Goal: Task Accomplishment & Management: Manage account settings

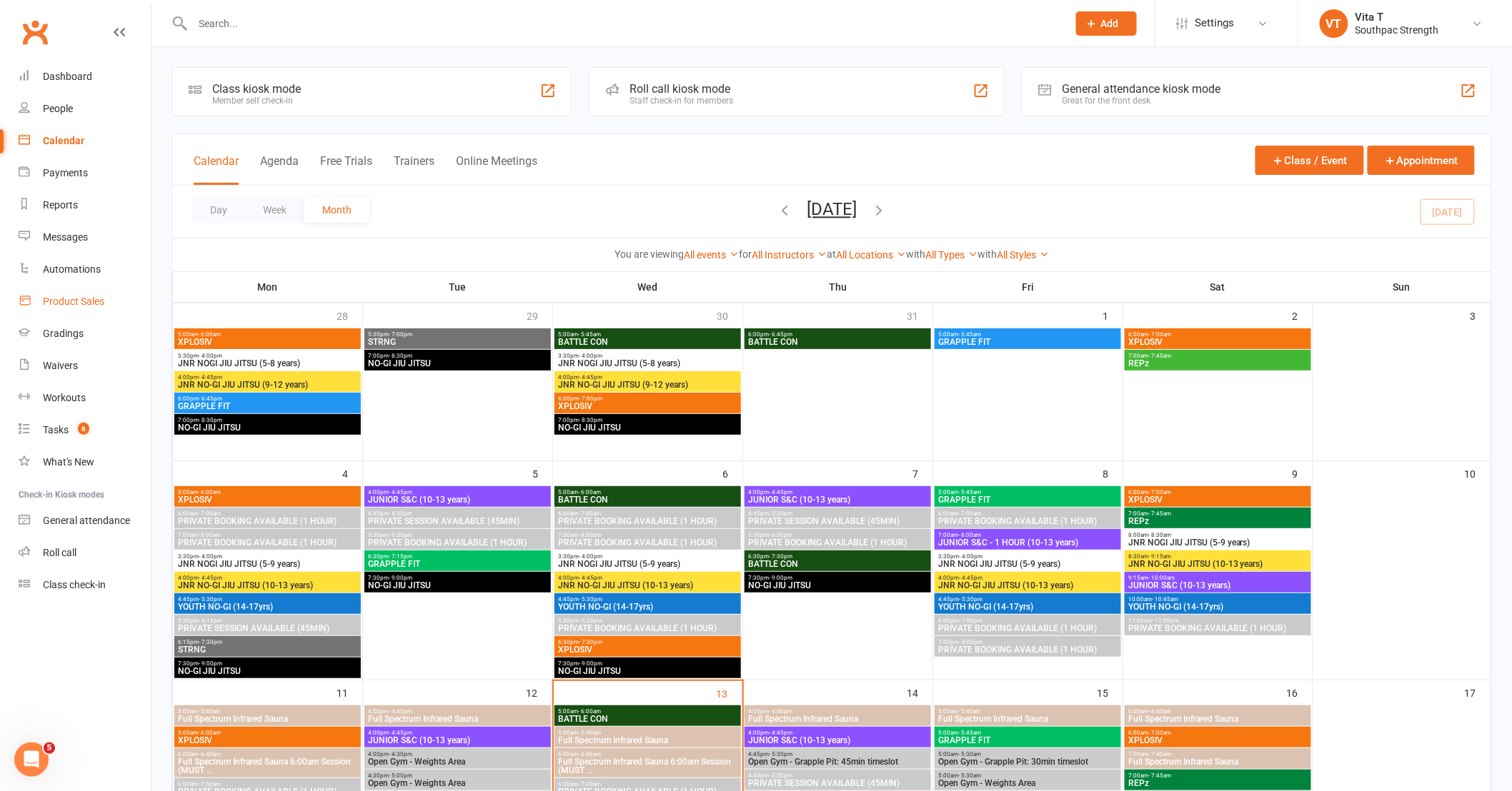
click at [56, 307] on link "Product Sales" at bounding box center [84, 302] width 132 height 32
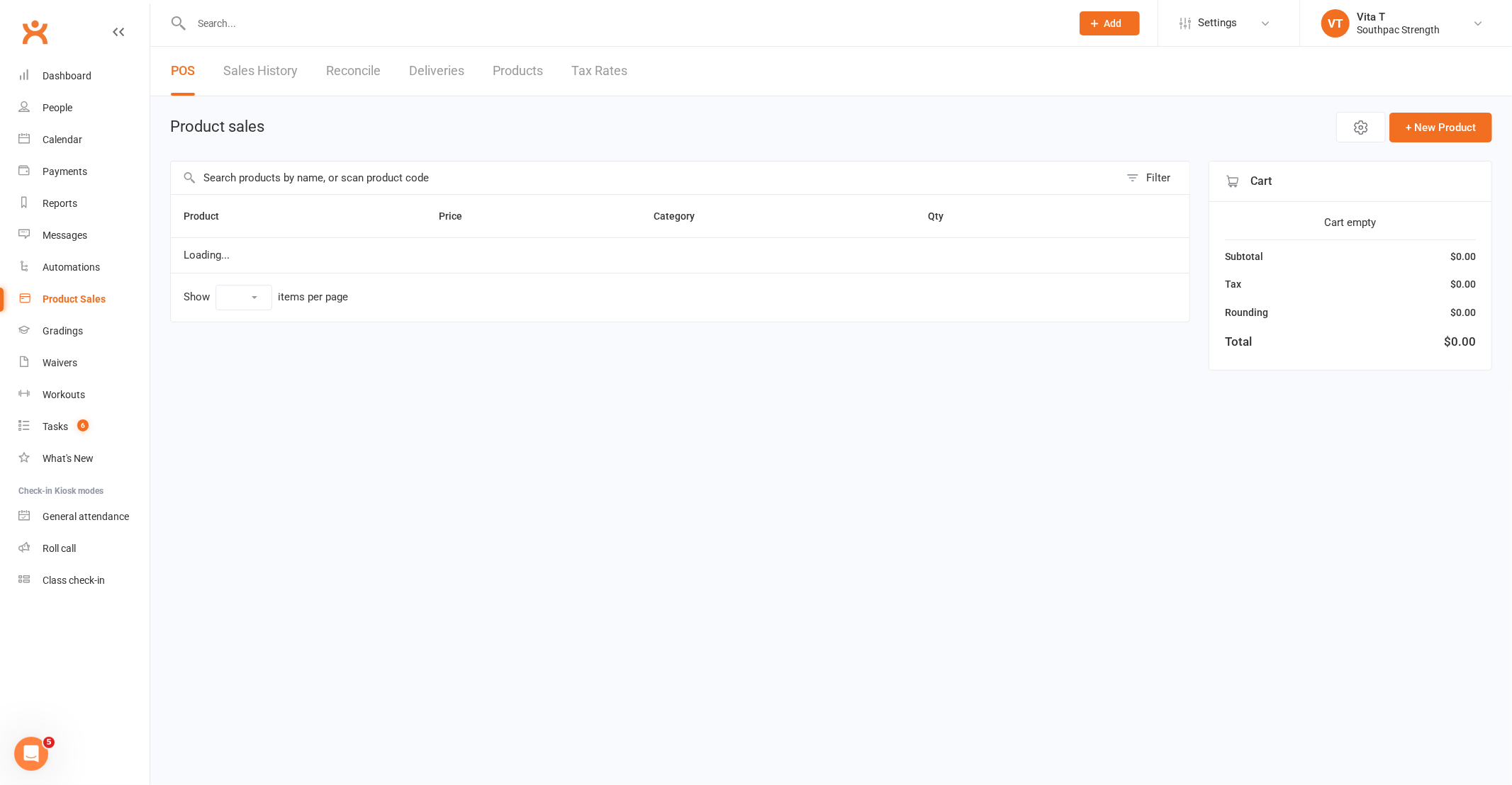
select select "10"
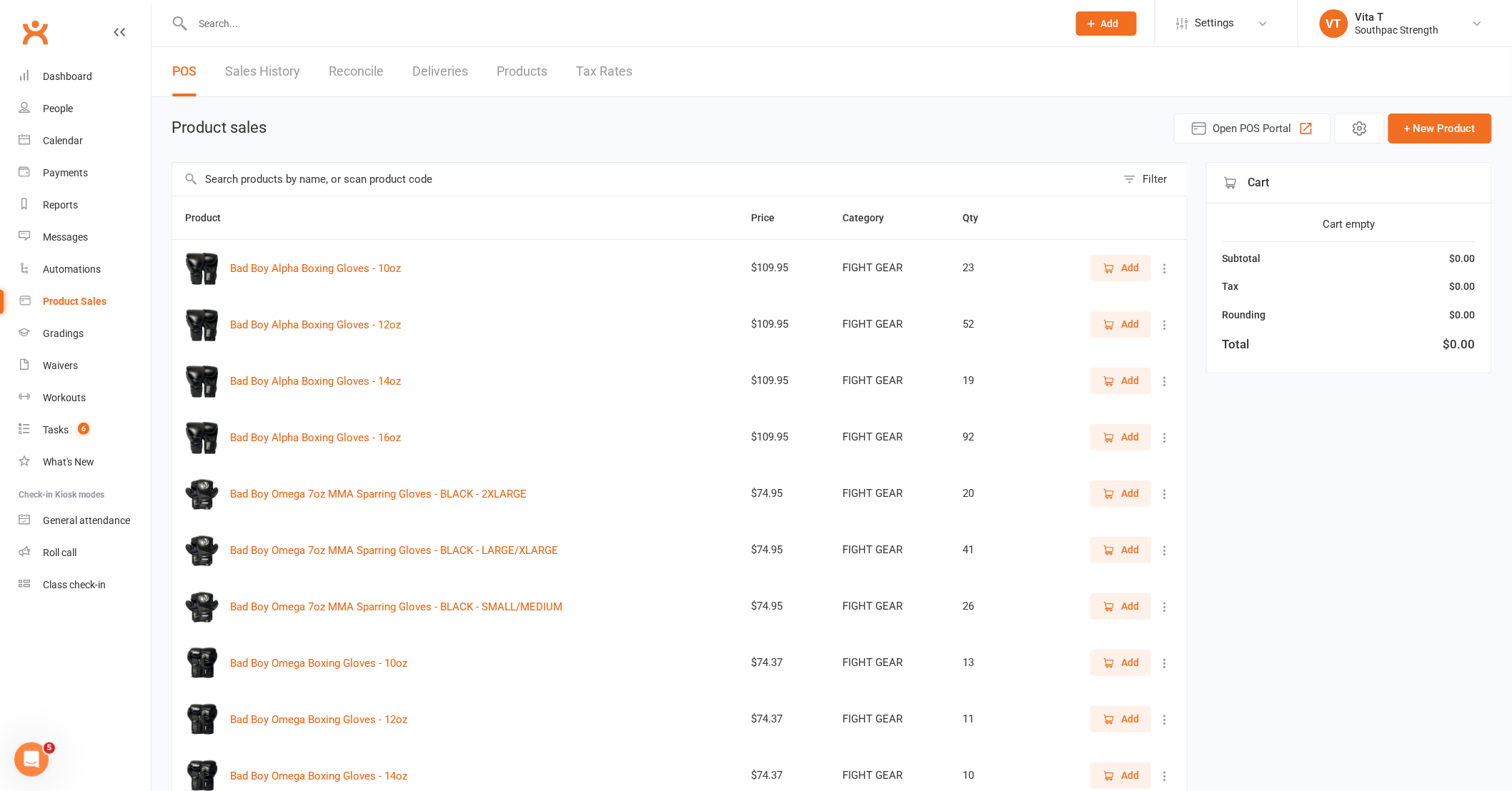
click at [536, 73] on link "Products" at bounding box center [521, 71] width 51 height 49
select select "neither"
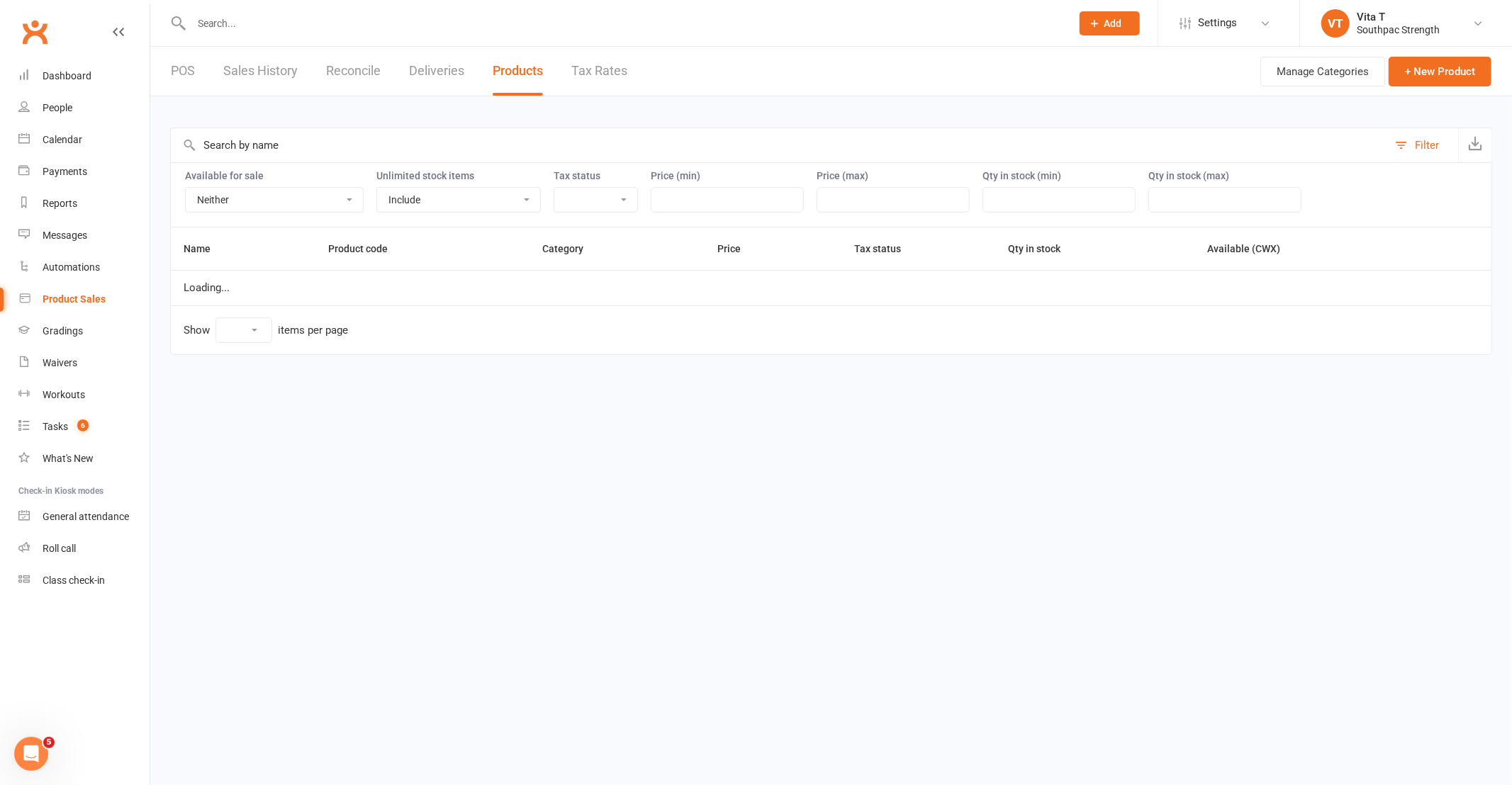
select select "25"
select select "3765"
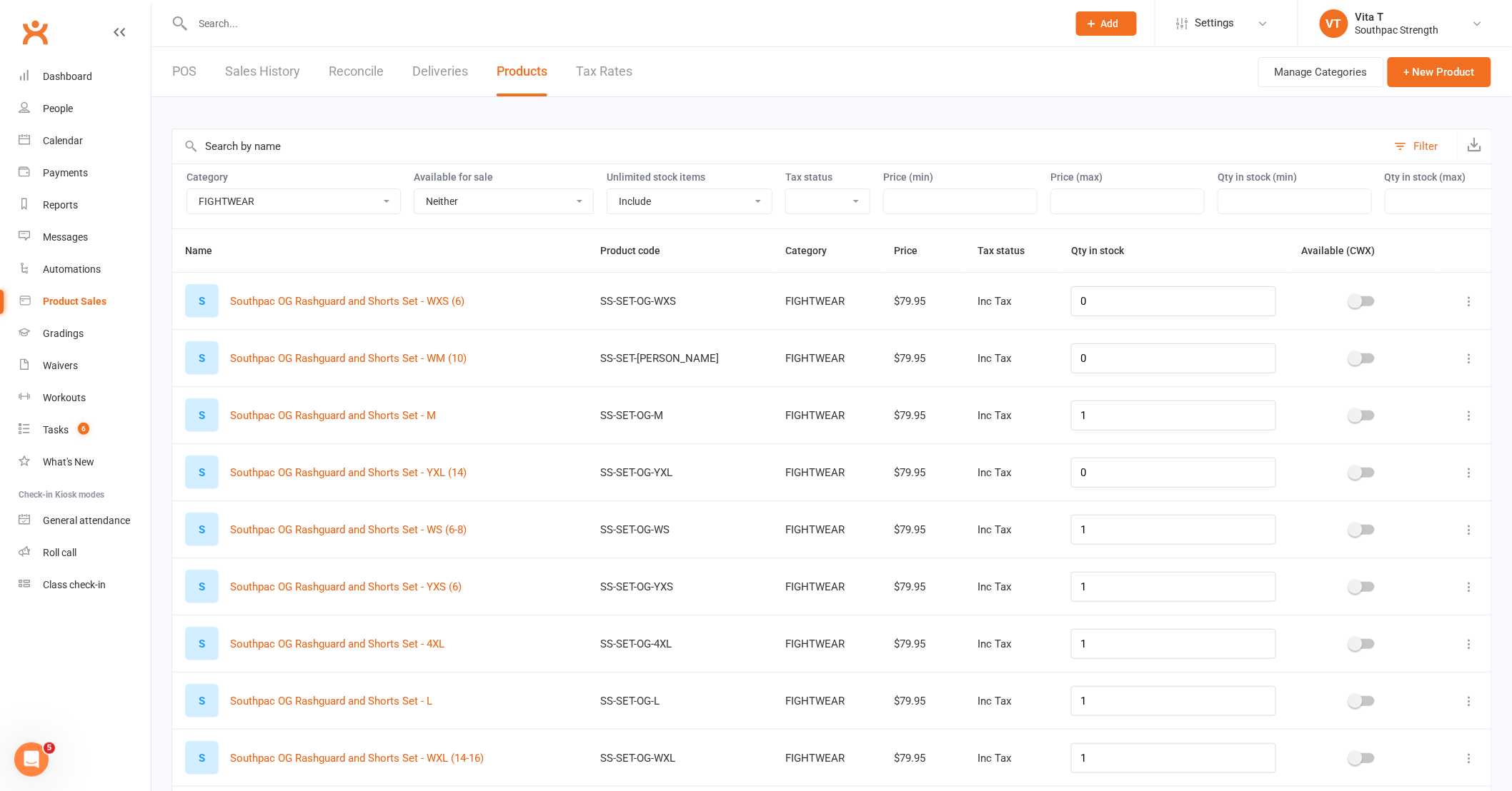
click at [334, 209] on select "ADULT COACHING Adult Memberships Casual Classes FIGHT GEAR FIGHT GEAR - KIDS/YO…" at bounding box center [293, 201] width 213 height 24
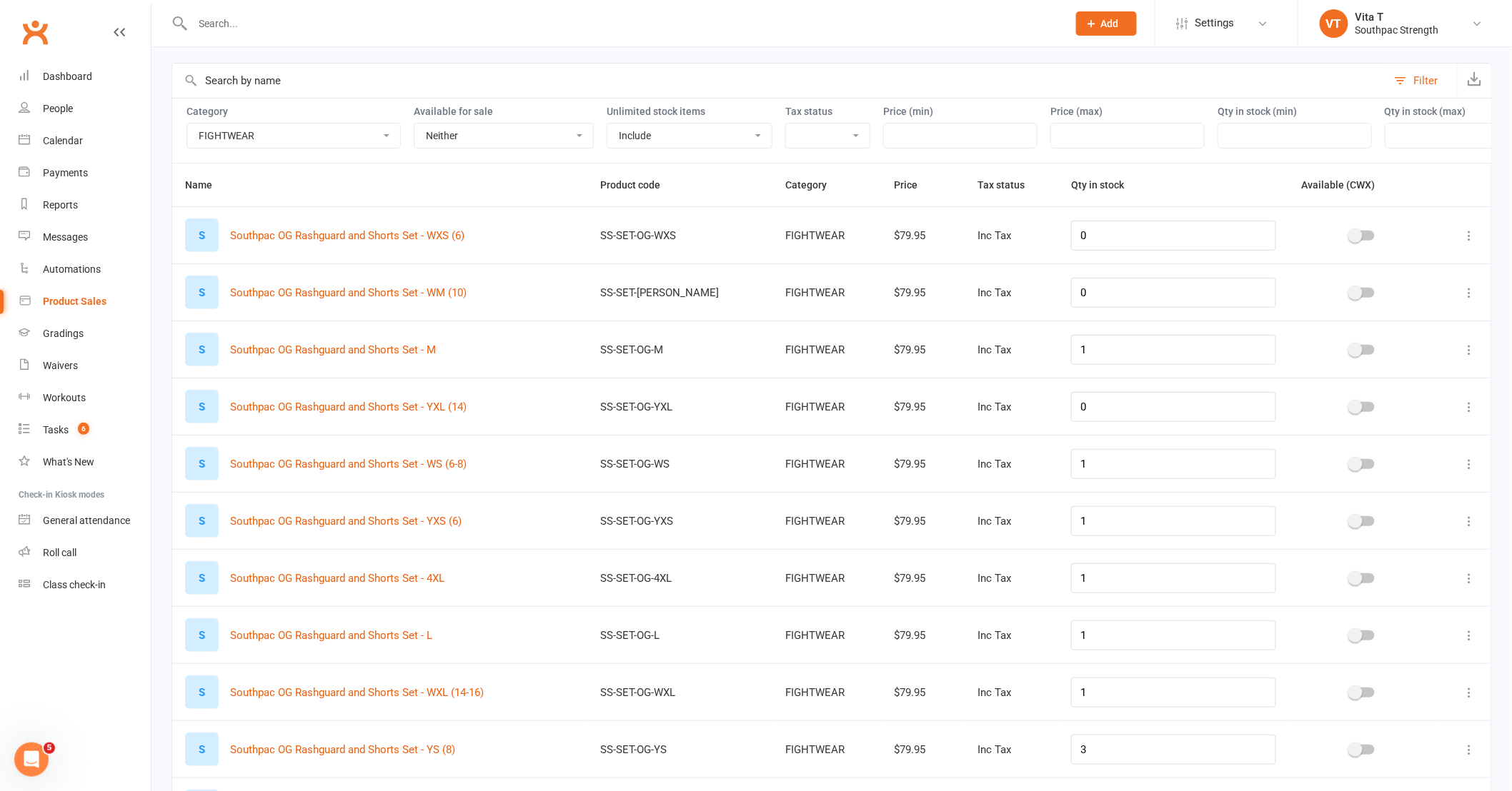
scroll to position [316, 0]
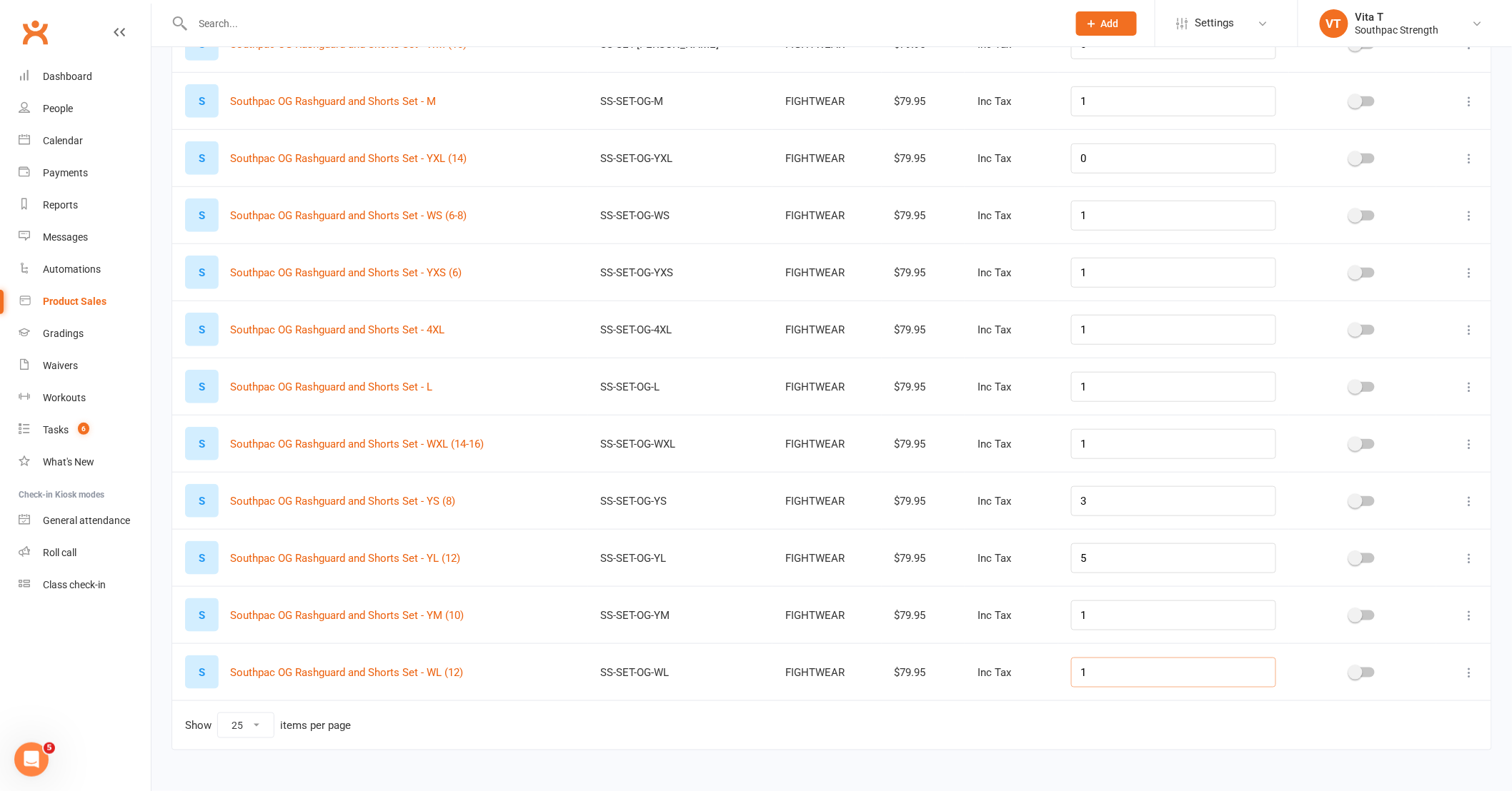
drag, startPoint x: 1174, startPoint y: 673, endPoint x: 761, endPoint y: 673, distance: 413.0
click at [793, 678] on tr "S Southpac OG Rashguard and Shorts Set - WL (12) SS-SET-OG-WL FIGHTWEAR $79.95 …" at bounding box center [831, 671] width 1319 height 57
type input "00"
click at [633, 676] on div "SS-SET-OG-WL" at bounding box center [681, 673] width 160 height 12
click at [536, 557] on div "S Southpac OG Rashguard and Shorts Set - YL (12)" at bounding box center [380, 558] width 390 height 33
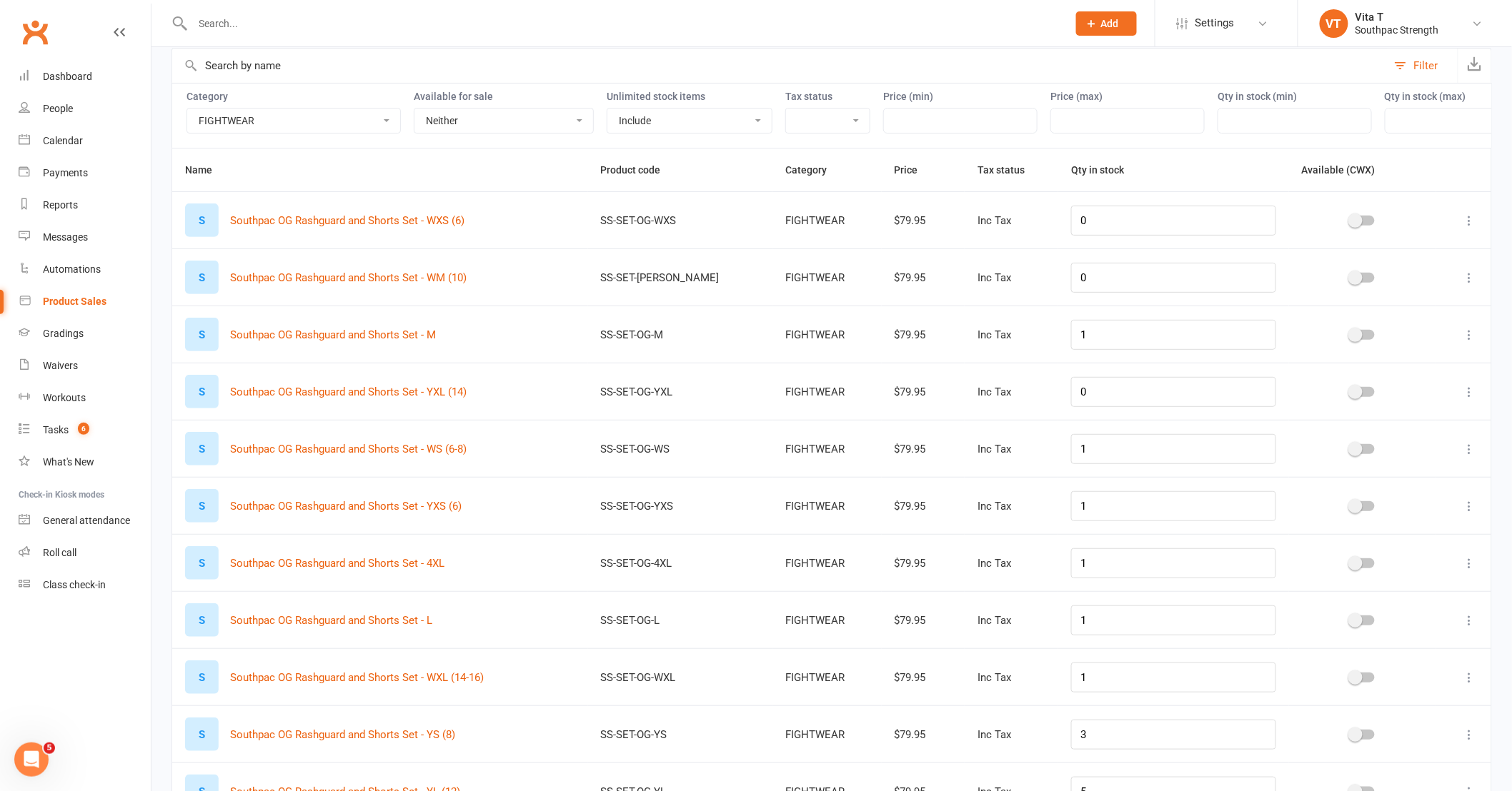
scroll to position [77, 0]
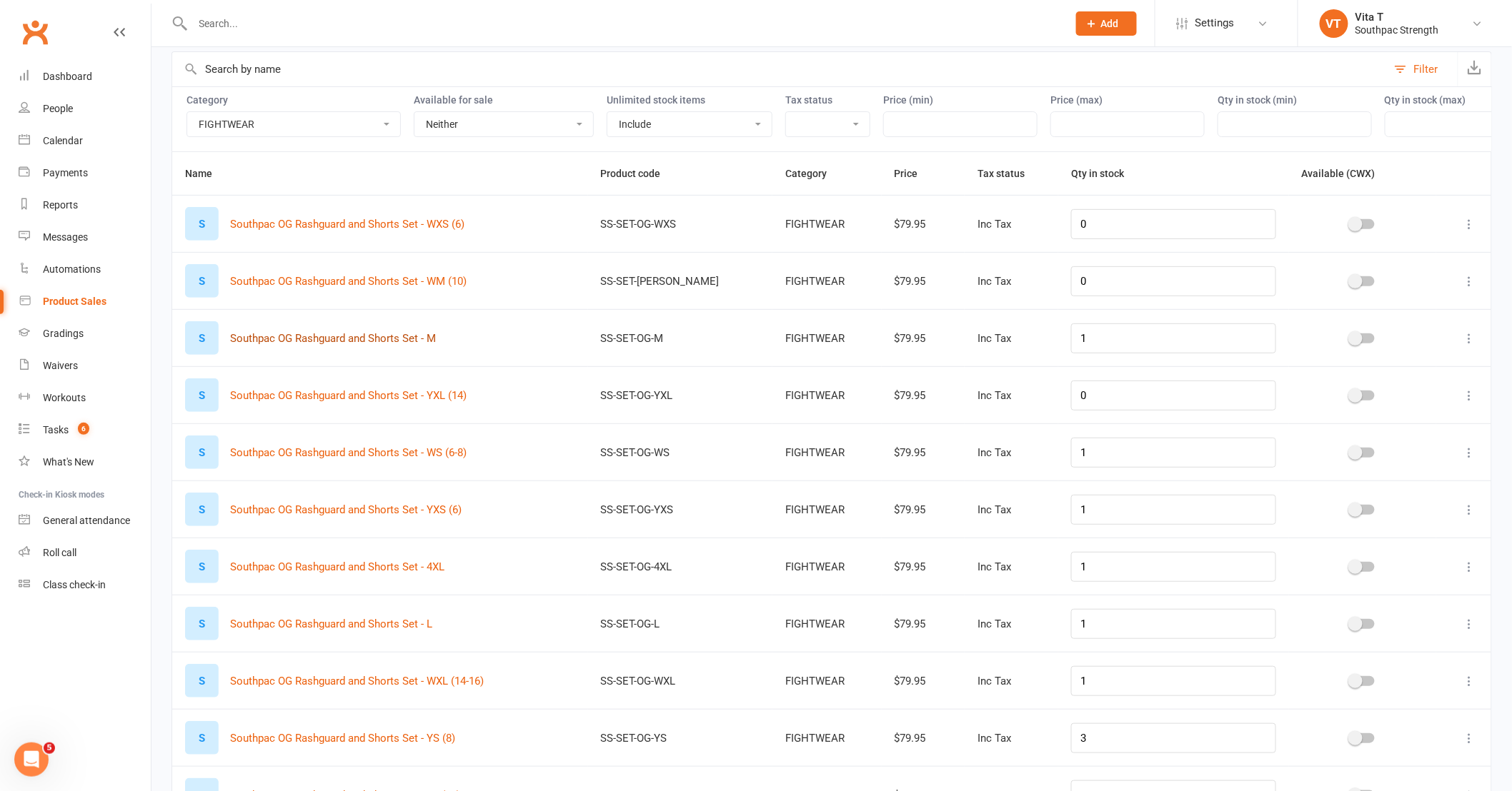
click at [346, 343] on button "Southpac OG Rashguard and Shorts Set - M" at bounding box center [333, 338] width 206 height 17
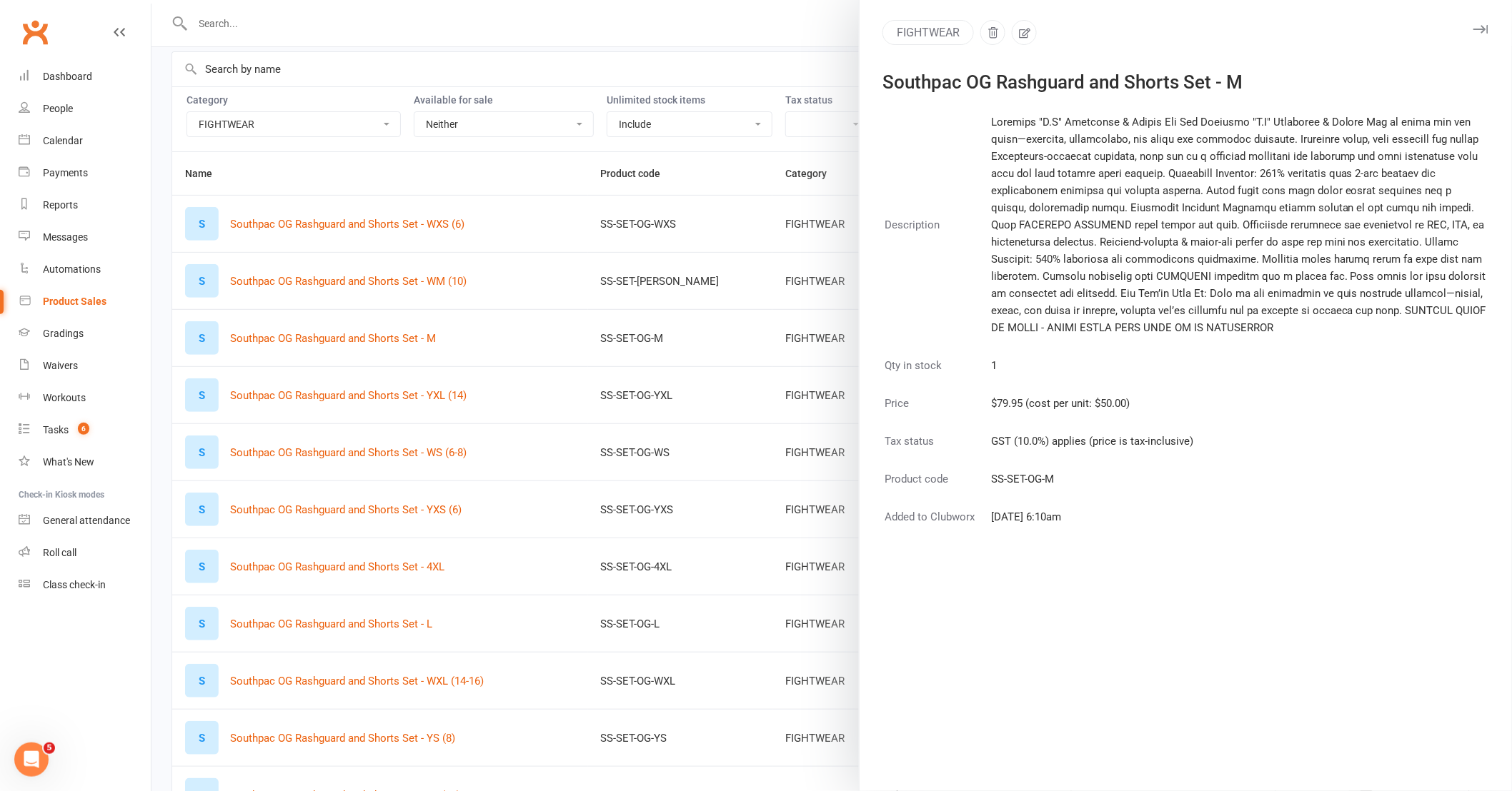
click at [405, 358] on div at bounding box center [831, 396] width 1360 height 791
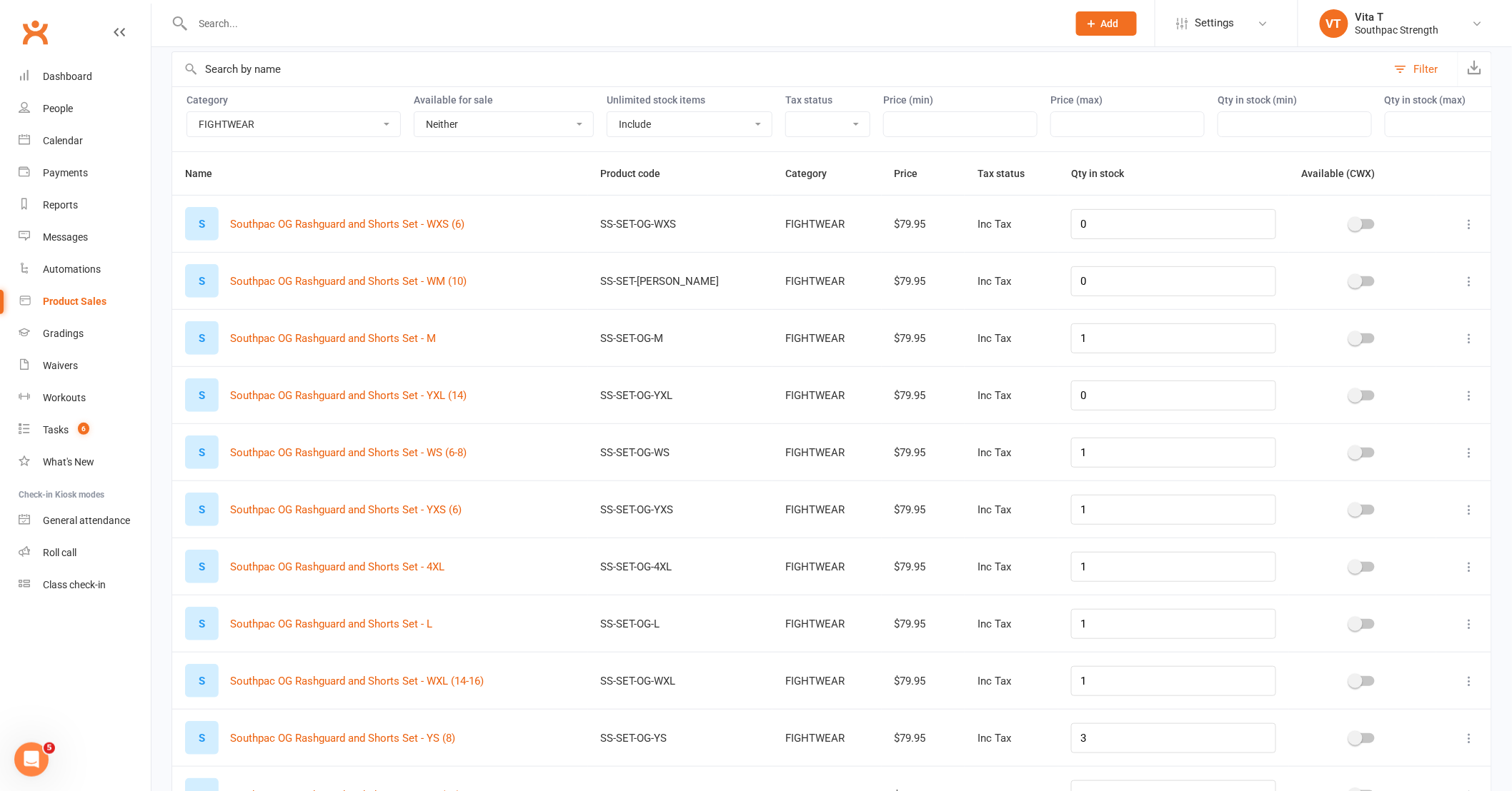
click at [665, 479] on td "SS-SET-OG-WS" at bounding box center [680, 452] width 185 height 57
click at [352, 343] on button "Southpac OG Rashguard and Shorts Set - M" at bounding box center [333, 338] width 206 height 17
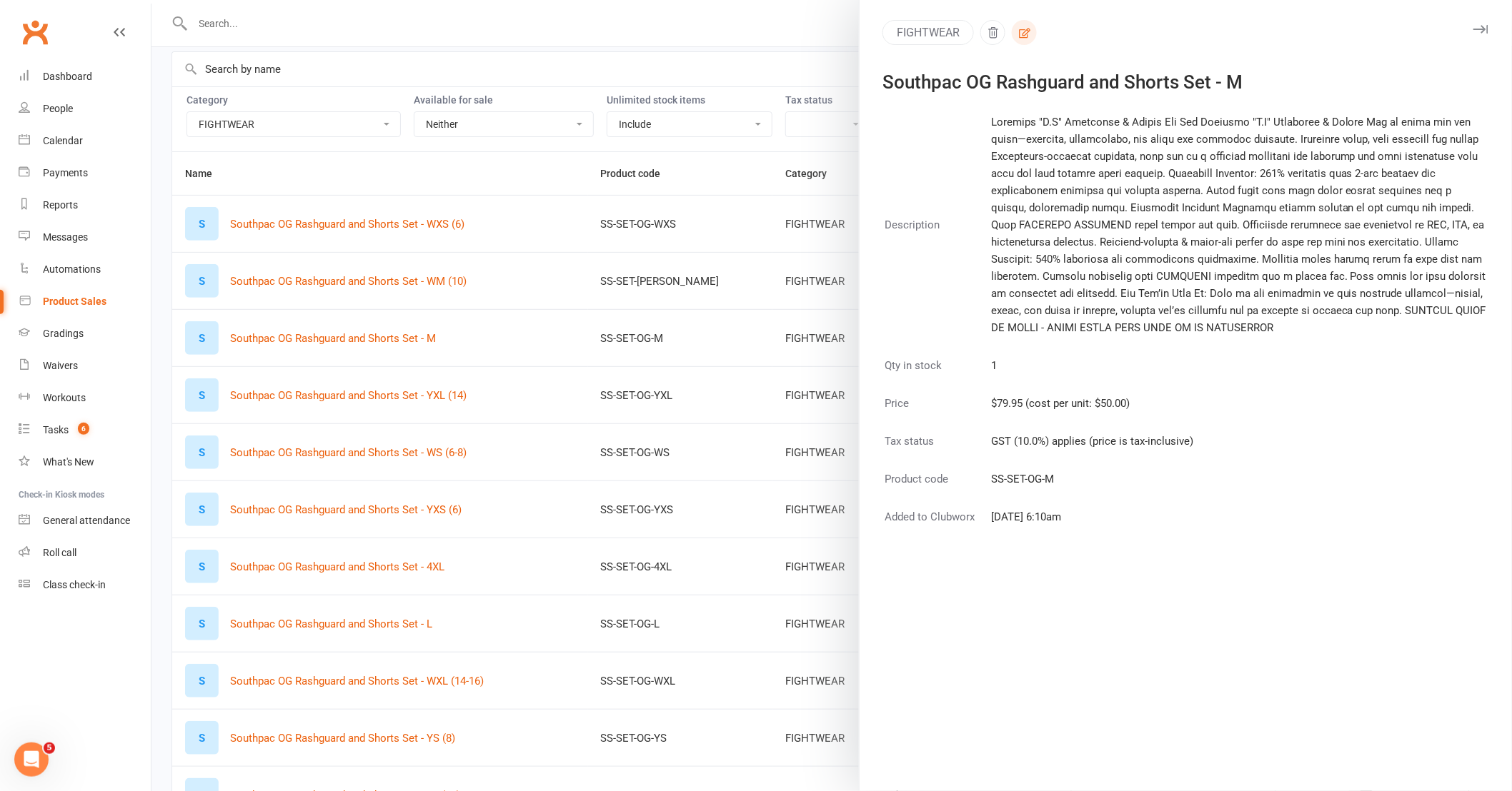
click at [1023, 23] on button "button" at bounding box center [1024, 32] width 25 height 25
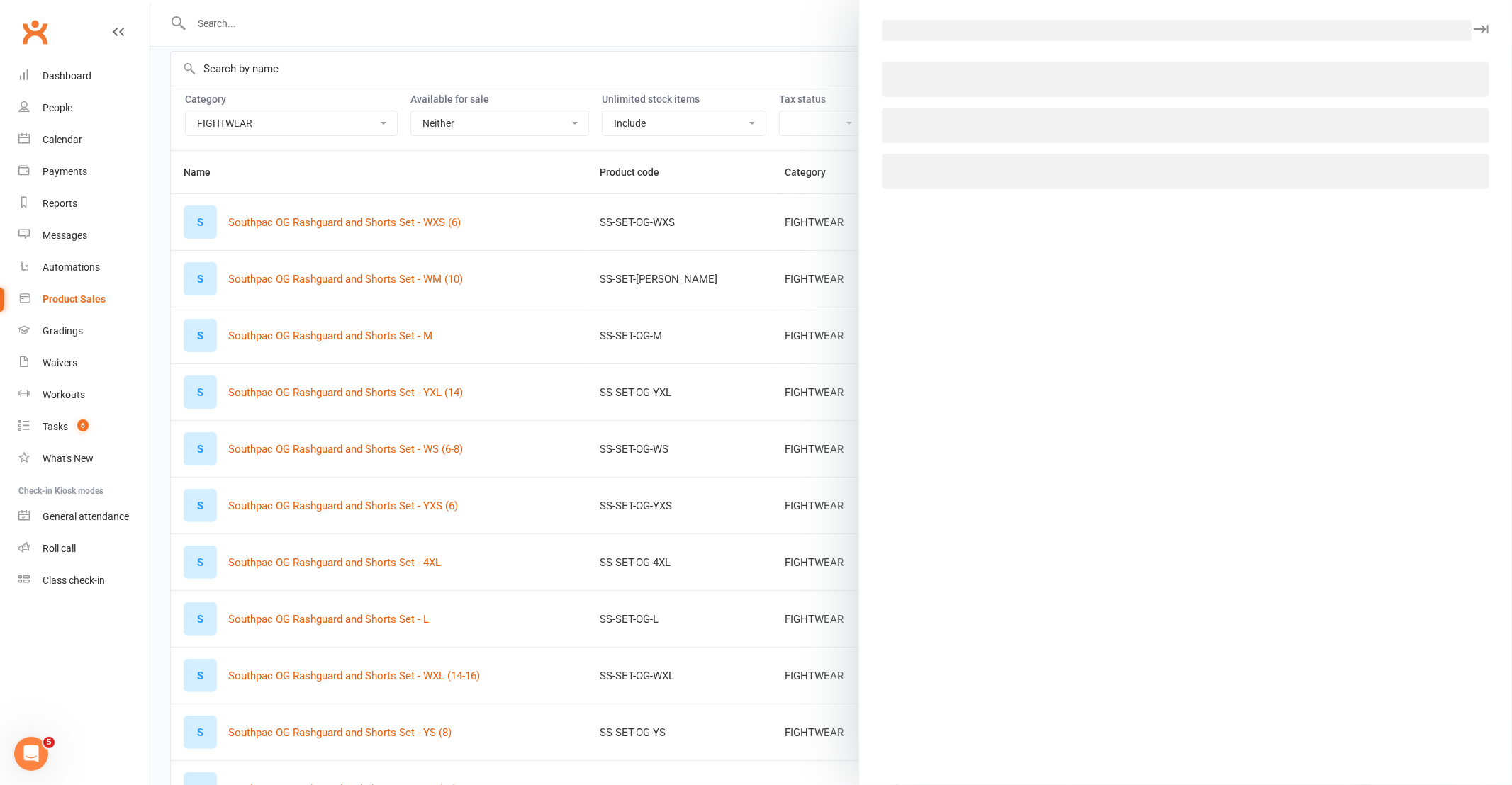
select select "3765"
select select "1511"
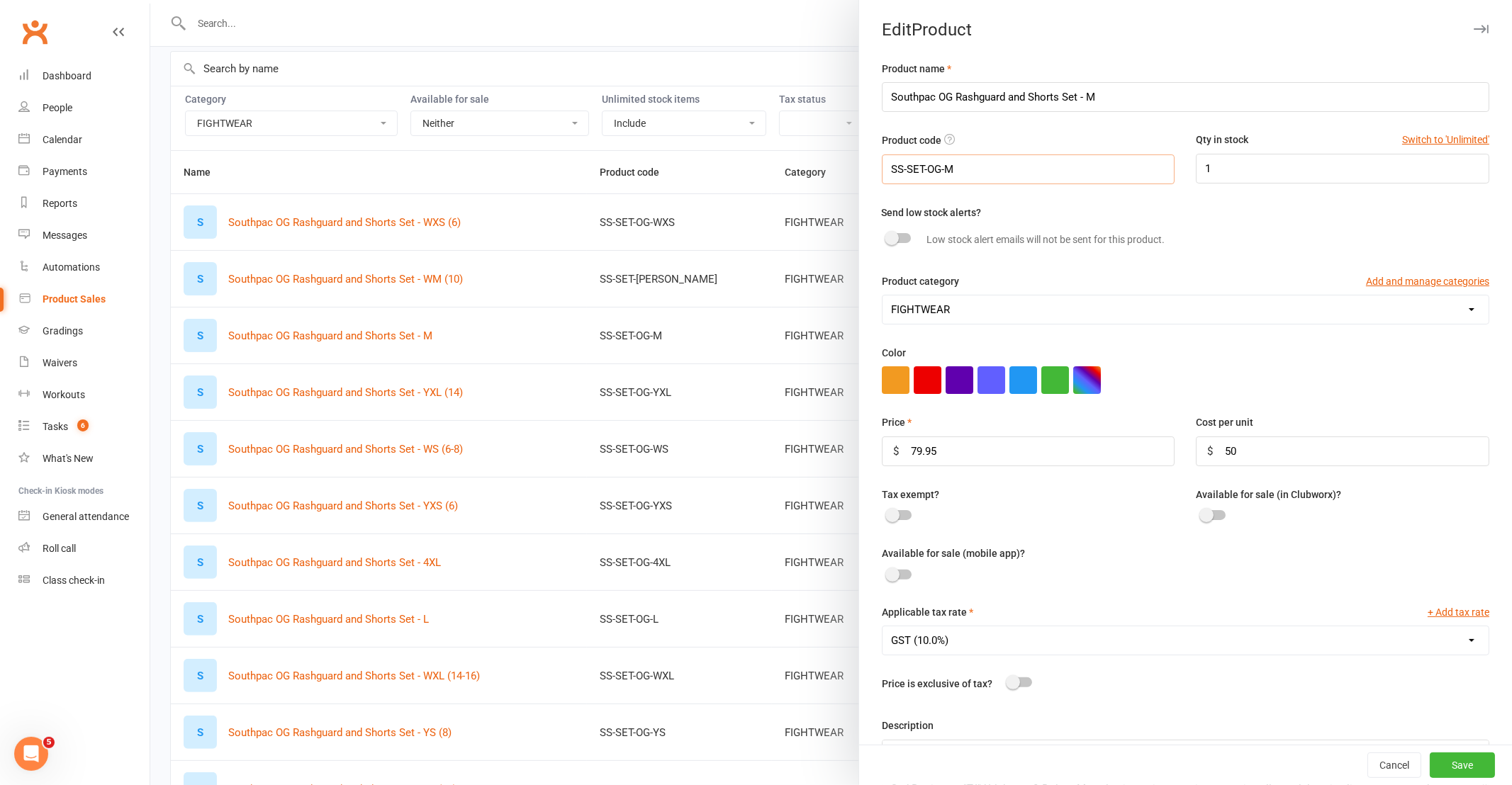
click at [1031, 171] on input "SS-SET-OG-M" at bounding box center [1029, 169] width 294 height 30
type input "SS-SET-OG-2XS"
click at [1132, 96] on input "Southpac OG Rashguard and Shorts Set - M" at bounding box center [1185, 97] width 608 height 30
type input "Southpac OG Rashguard and Shorts Set - 2XS"
drag, startPoint x: 1465, startPoint y: 754, endPoint x: 1458, endPoint y: 754, distance: 7.0
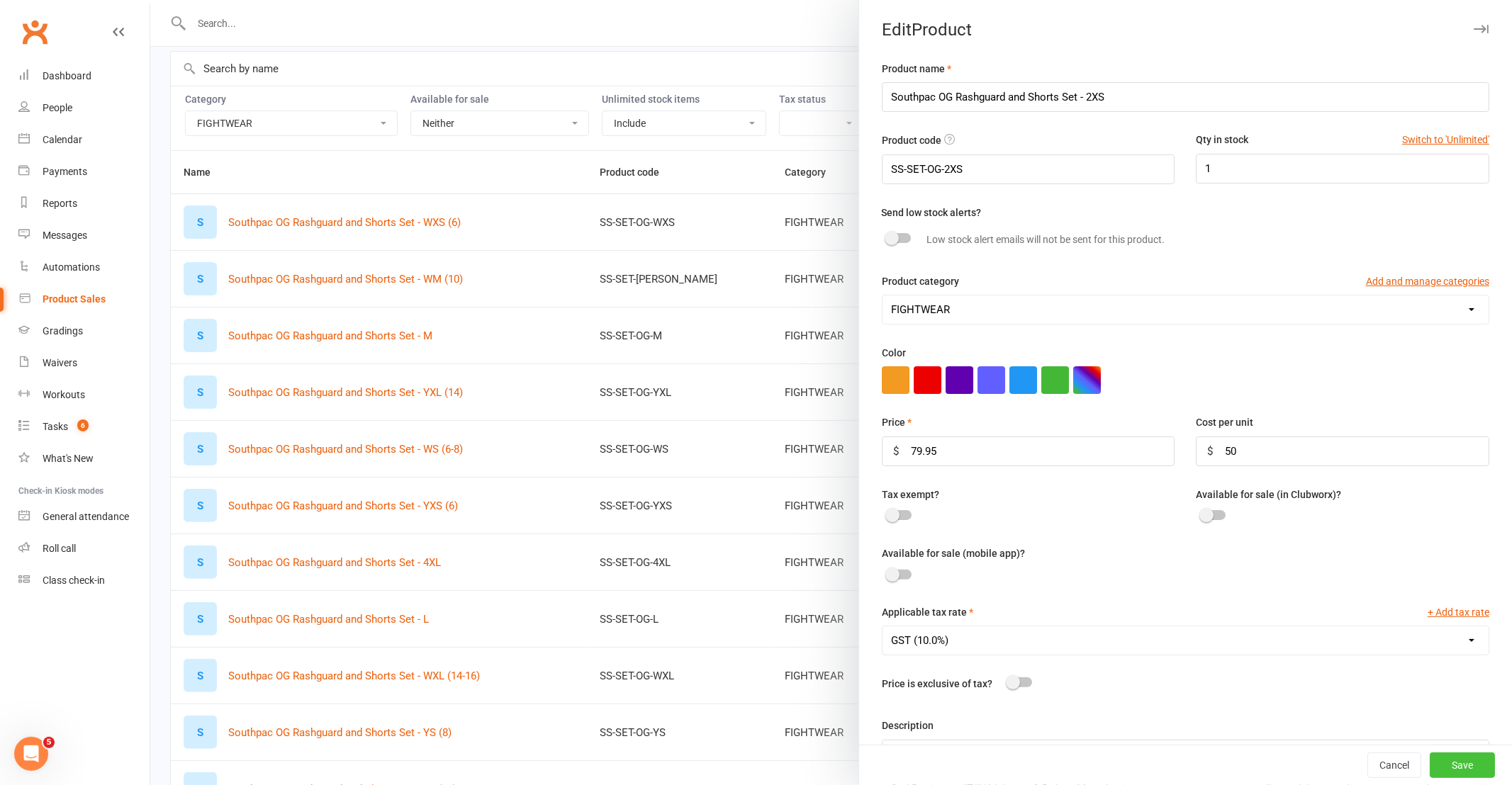
click at [1464, 754] on button "Save" at bounding box center [1462, 765] width 65 height 26
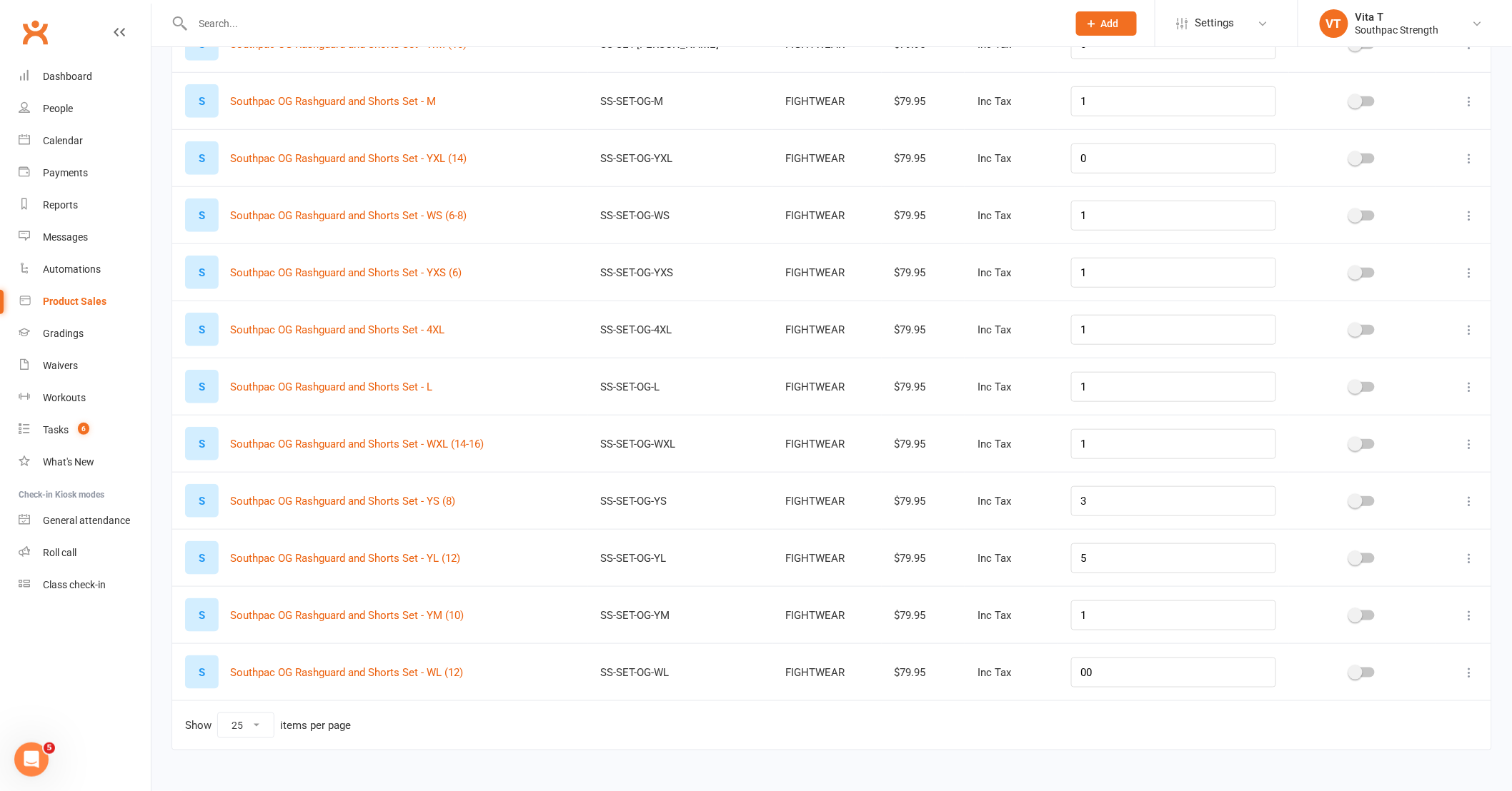
scroll to position [316, 0]
click at [84, 358] on link "Waivers" at bounding box center [84, 366] width 132 height 32
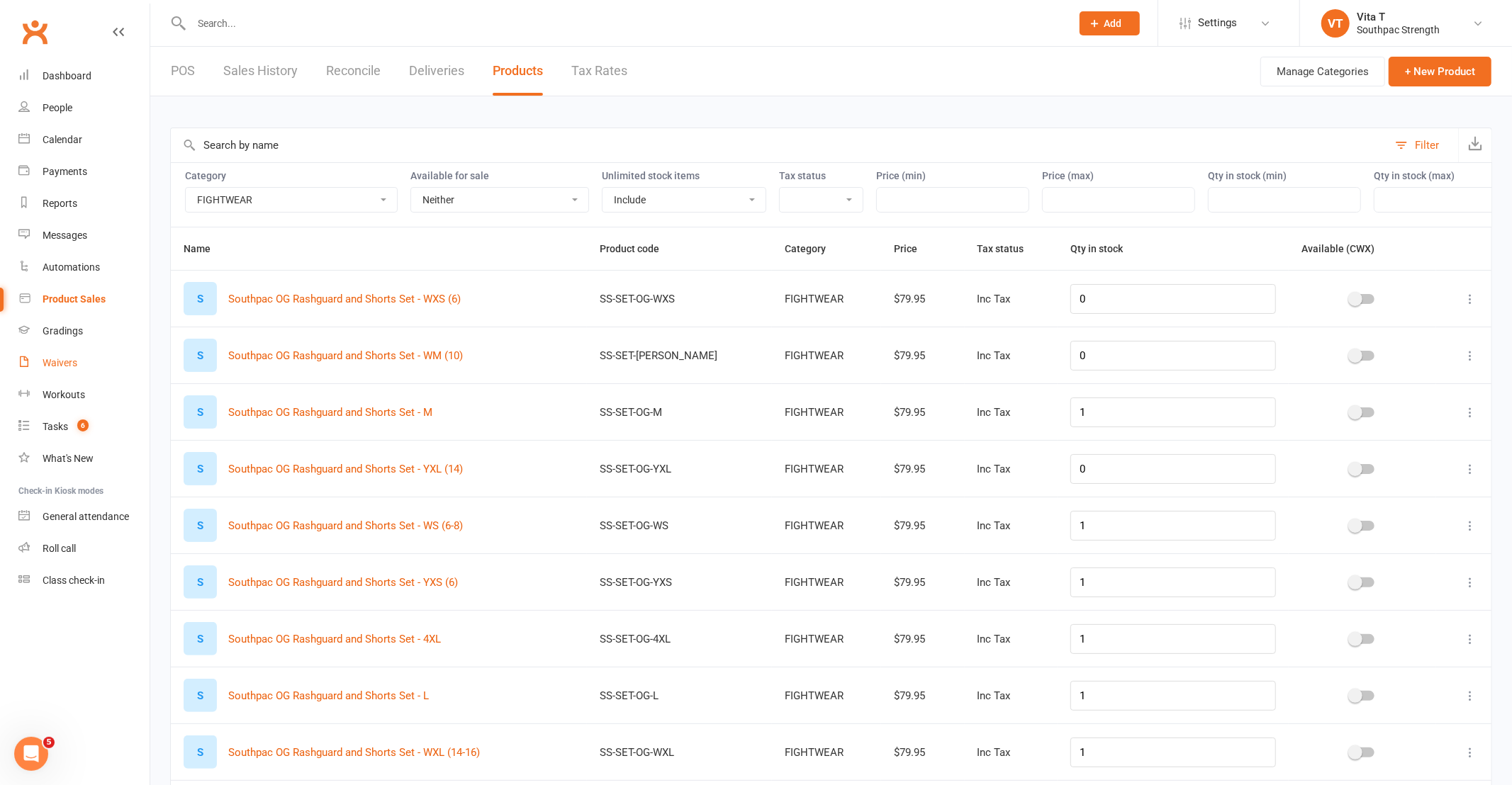
select select "100"
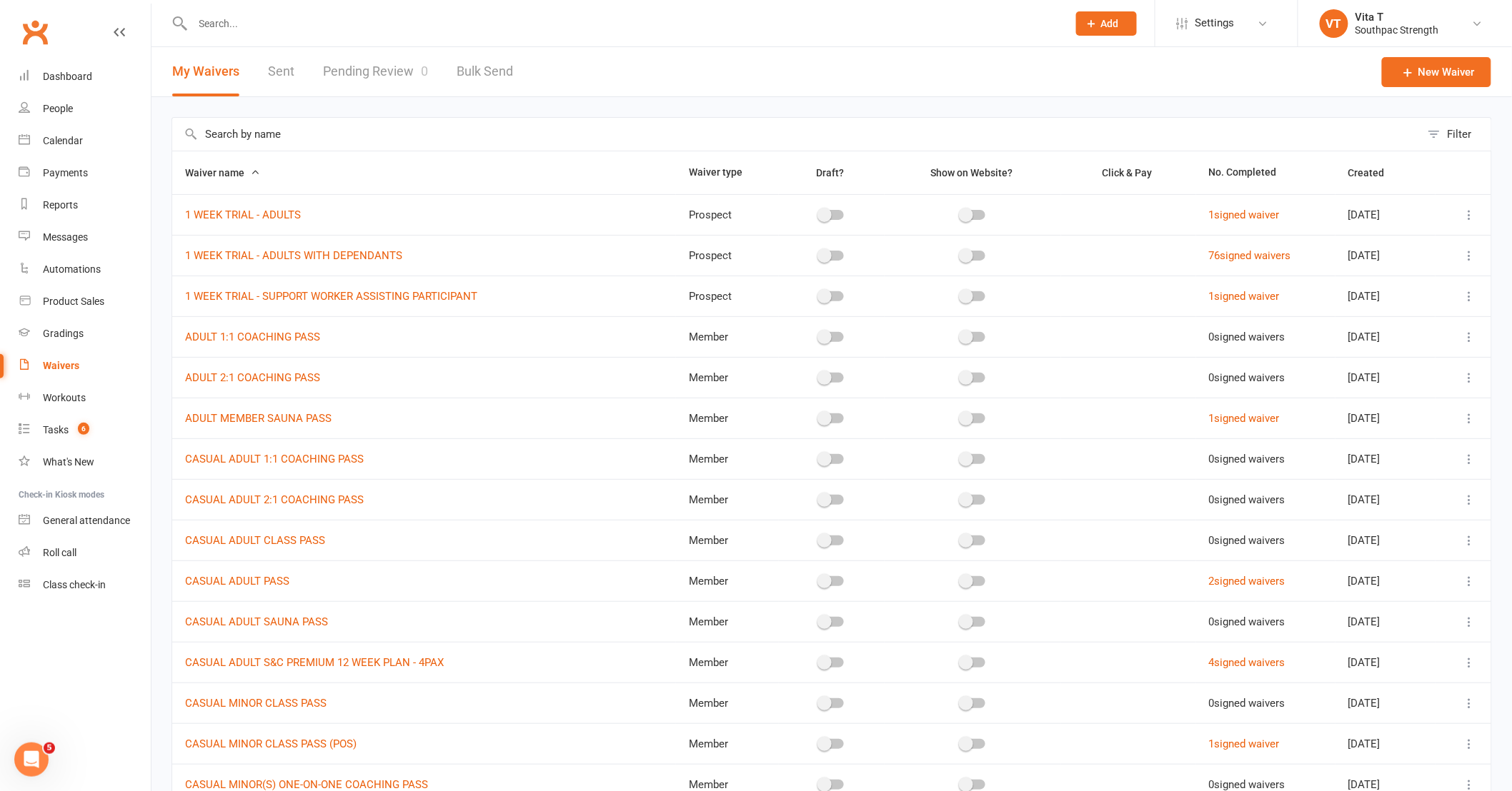
click at [1492, 19] on li "VT Vita T Southpac Strength My profile My subscription Help Terms & conditions …" at bounding box center [1405, 23] width 214 height 47
click at [1486, 17] on link "VT Vita T Southpac Strength" at bounding box center [1404, 23] width 170 height 28
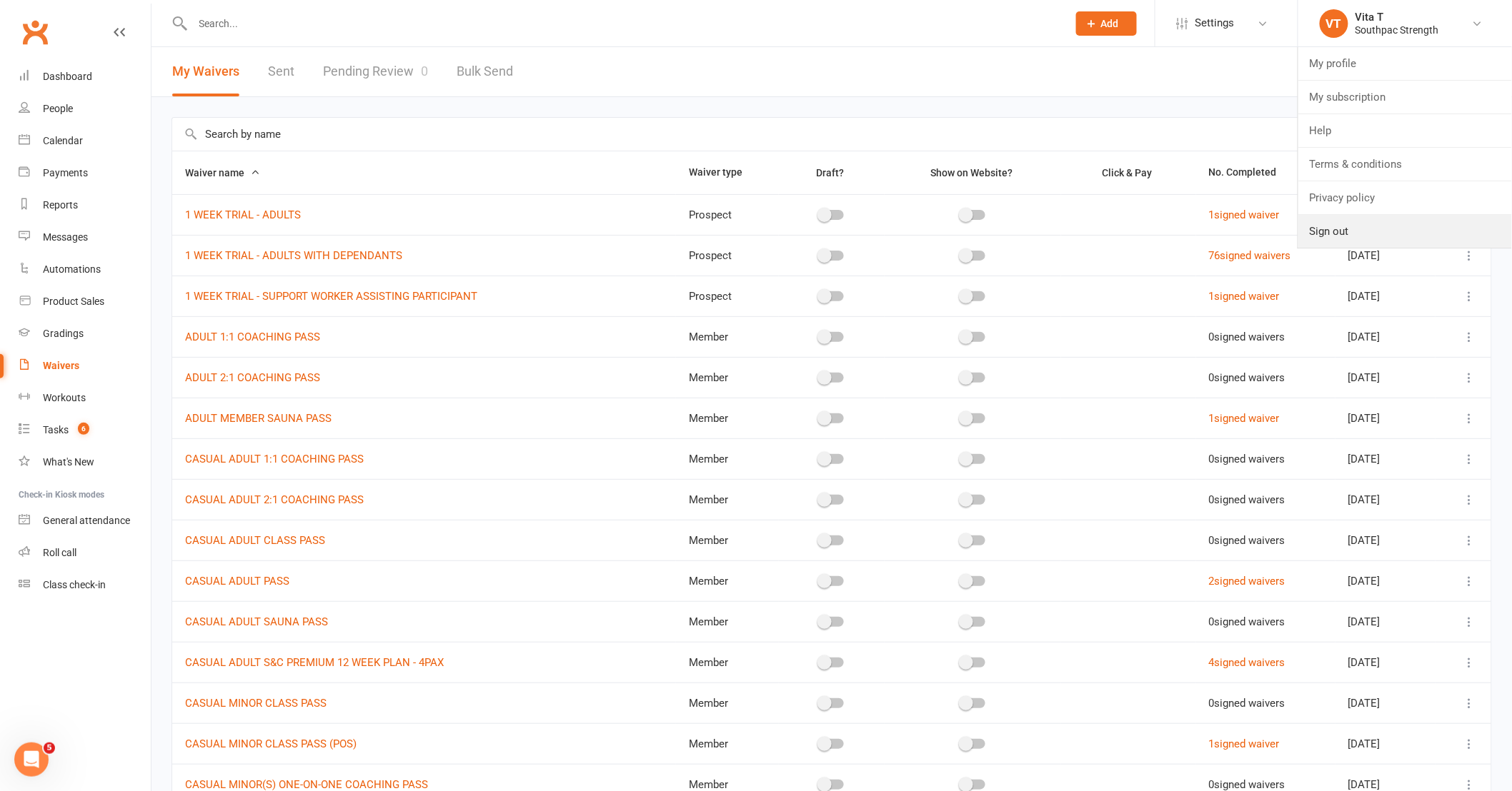
click at [1315, 237] on link "Sign out" at bounding box center [1405, 232] width 214 height 33
